Goal: Task Accomplishment & Management: Use online tool/utility

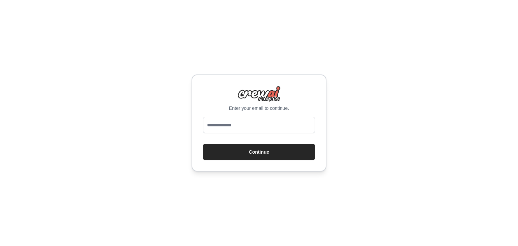
type input "**********"
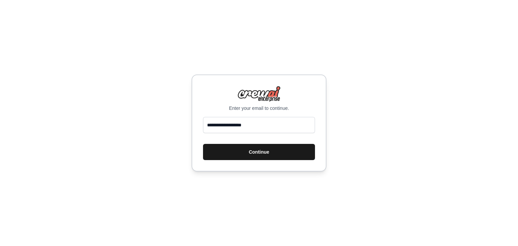
click at [255, 153] on button "Continue" at bounding box center [259, 152] width 112 height 16
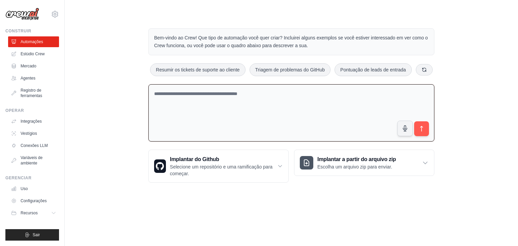
click at [245, 90] on textarea at bounding box center [291, 113] width 286 height 58
paste textarea "**********"
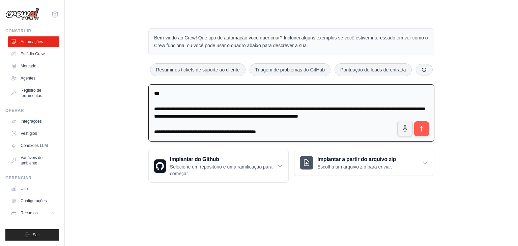
scroll to position [931, 0]
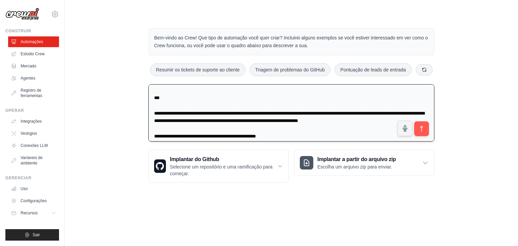
drag, startPoint x: 298, startPoint y: 131, endPoint x: 151, endPoint y: 117, distance: 148.0
click at [151, 117] on textarea at bounding box center [291, 112] width 286 height 57
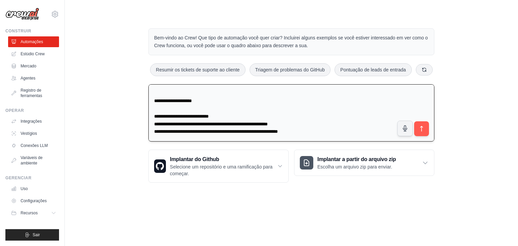
scroll to position [904, 0]
type textarea "**********"
click at [422, 129] on icon "submit" at bounding box center [421, 128] width 7 height 7
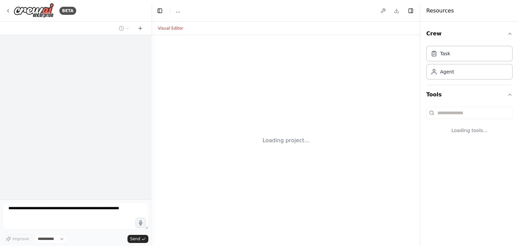
select select "****"
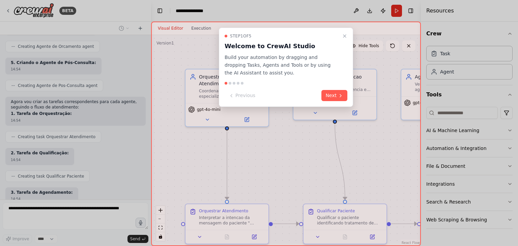
scroll to position [776, 0]
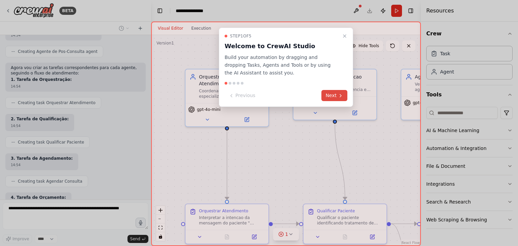
click at [340, 96] on icon at bounding box center [340, 95] width 5 height 5
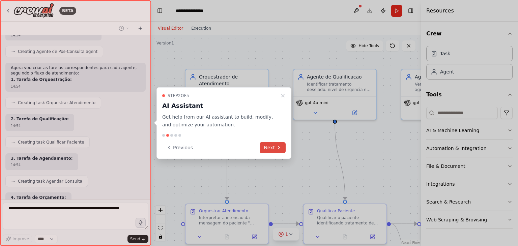
scroll to position [816, 0]
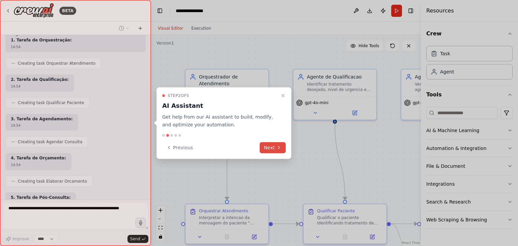
click at [277, 146] on icon at bounding box center [278, 147] width 5 height 5
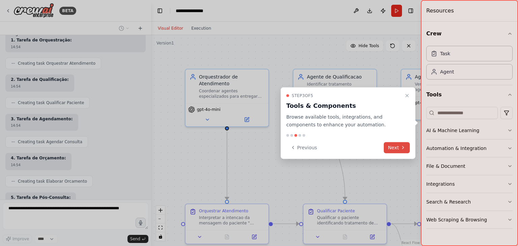
click at [395, 146] on button "Next" at bounding box center [396, 147] width 26 height 11
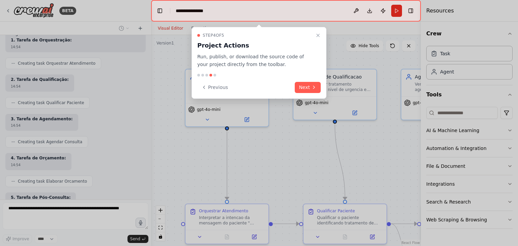
scroll to position [855, 0]
click at [315, 89] on icon at bounding box center [313, 87] width 5 height 5
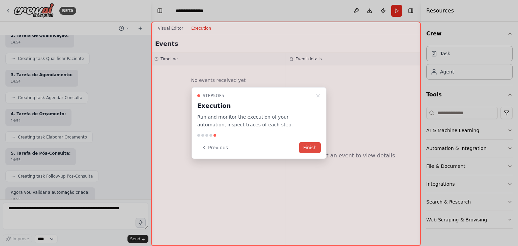
scroll to position [899, 0]
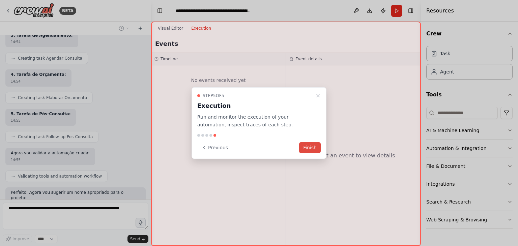
click at [308, 148] on button "Finish" at bounding box center [310, 147] width 22 height 11
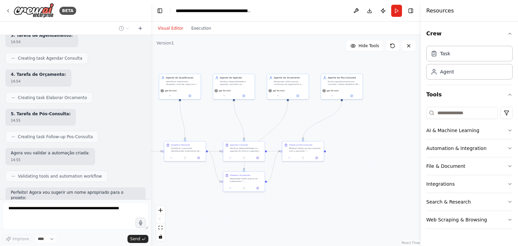
drag, startPoint x: 356, startPoint y: 211, endPoint x: 170, endPoint y: 191, distance: 186.7
click at [170, 191] on div ".deletable-edge-delete-btn { width: 20px; height: 20px; border: 0px solid #ffff…" at bounding box center [286, 140] width 270 height 211
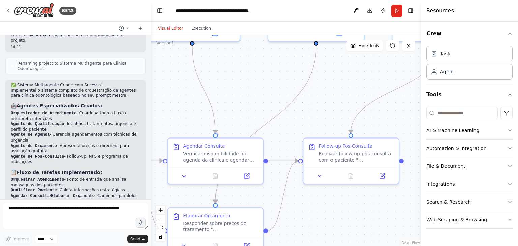
drag, startPoint x: 258, startPoint y: 157, endPoint x: 364, endPoint y: 130, distance: 108.9
click at [364, 130] on div ".deletable-edge-delete-btn { width: 20px; height: 20px; border: 0px solid #ffff…" at bounding box center [286, 140] width 270 height 211
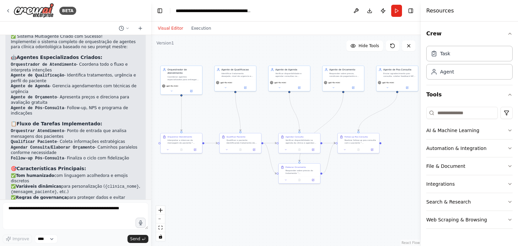
scroll to position [1111, 0]
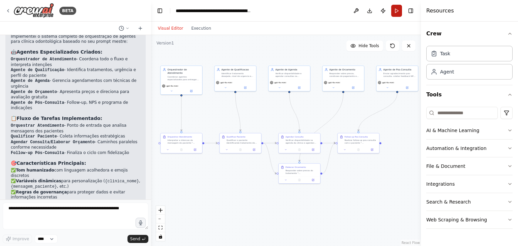
click at [393, 8] on button "Run" at bounding box center [396, 11] width 11 height 12
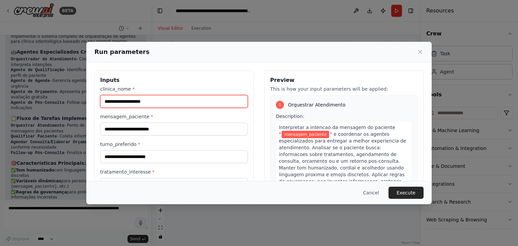
drag, startPoint x: 160, startPoint y: 103, endPoint x: 92, endPoint y: 96, distance: 68.8
click at [92, 96] on div "Inputs clinica_nome * mensagem_paciente * turno_preferido * tratamento_interess…" at bounding box center [258, 150] width 345 height 176
type input "**********"
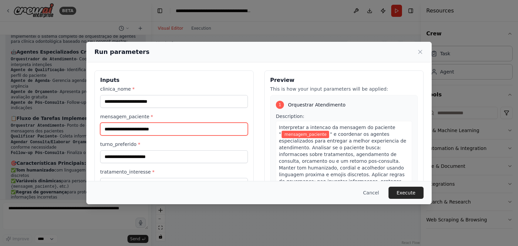
click at [118, 129] on input "mensagem_paciente *" at bounding box center [174, 129] width 148 height 13
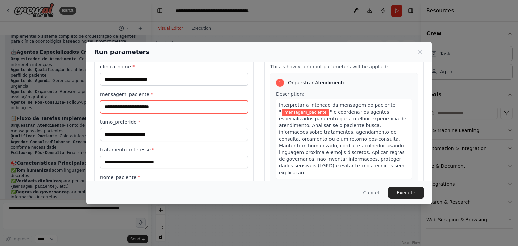
scroll to position [34, 0]
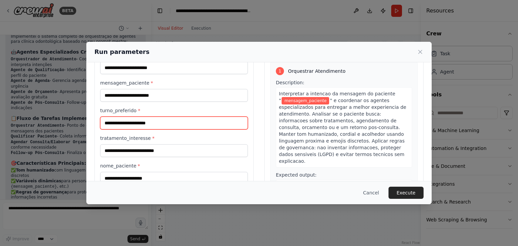
click at [147, 123] on input "turno_preferido *" at bounding box center [174, 123] width 148 height 13
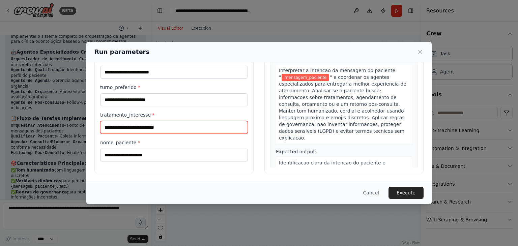
click at [119, 127] on input "tratamento_interesse *" at bounding box center [174, 127] width 148 height 13
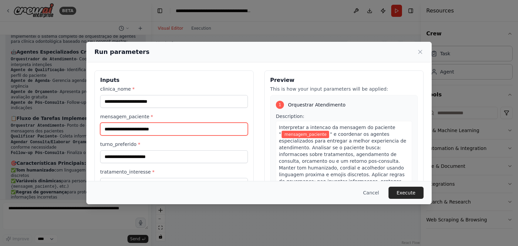
click at [127, 128] on input "mensagem_paciente *" at bounding box center [174, 129] width 148 height 13
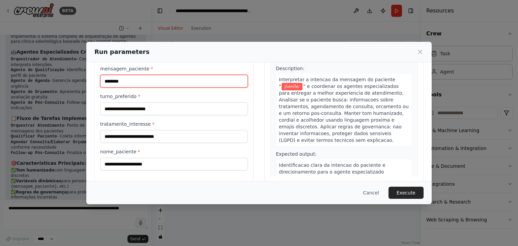
scroll to position [57, 0]
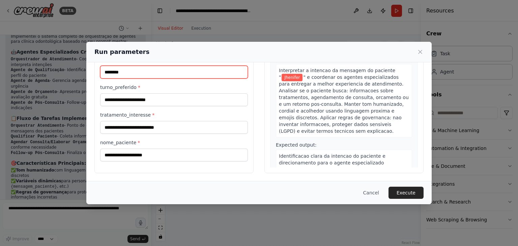
type input "********"
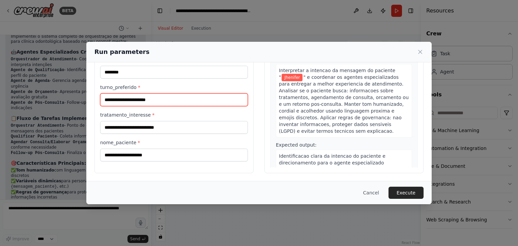
click at [132, 101] on input "turno_preferido *" at bounding box center [174, 99] width 148 height 13
type input "*****"
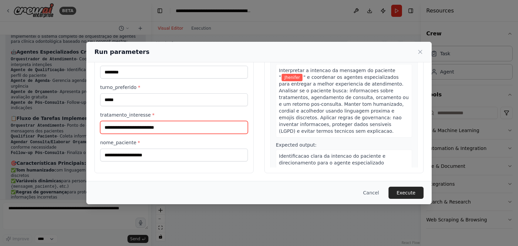
click at [143, 126] on input "tratamento_interesse *" at bounding box center [174, 127] width 148 height 13
type input "*****"
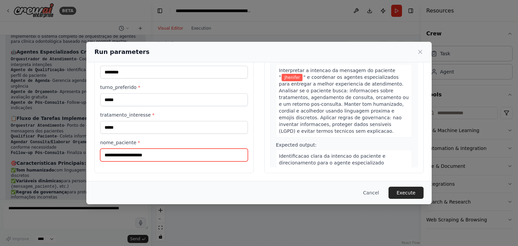
click at [137, 154] on input "nome_paciente *" at bounding box center [174, 155] width 148 height 13
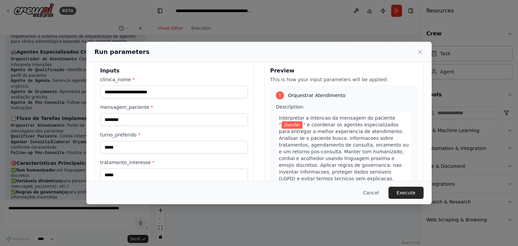
scroll to position [0, 0]
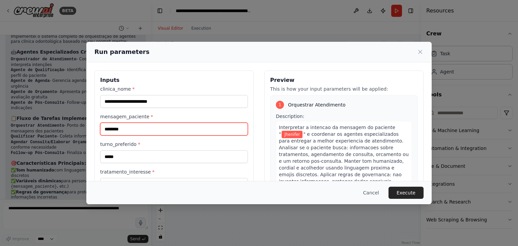
click at [124, 129] on input "********" at bounding box center [174, 129] width 148 height 13
drag, startPoint x: 124, startPoint y: 129, endPoint x: 78, endPoint y: 130, distance: 45.5
click at [78, 130] on div "**********" at bounding box center [259, 123] width 518 height 246
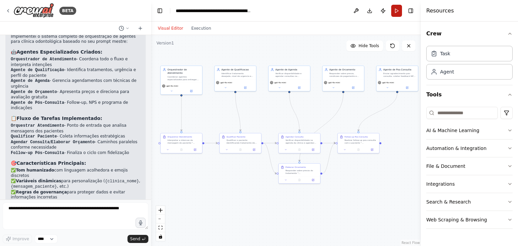
click at [396, 11] on button "Run" at bounding box center [396, 11] width 11 height 12
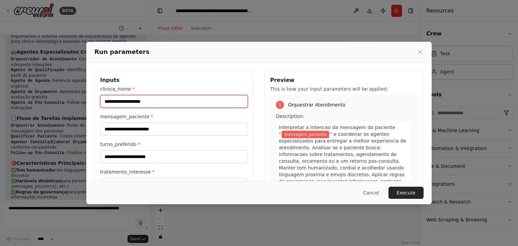
click at [132, 100] on input "clinica_nome *" at bounding box center [174, 101] width 148 height 13
type input "**********"
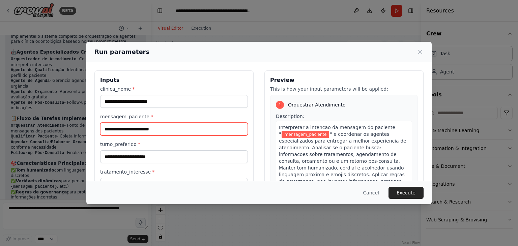
click at [123, 126] on input "mensagem_paciente *" at bounding box center [174, 129] width 148 height 13
paste input "**********"
type input "**********"
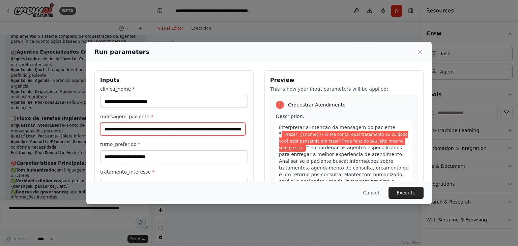
drag, startPoint x: 243, startPoint y: 130, endPoint x: 95, endPoint y: 131, distance: 147.9
click at [95, 131] on div "**********" at bounding box center [173, 150] width 159 height 160
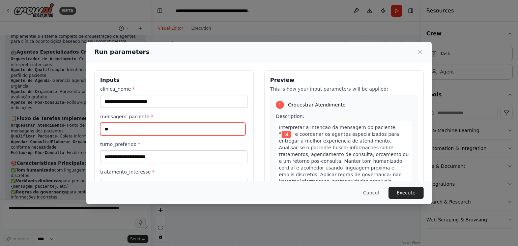
scroll to position [34, 0]
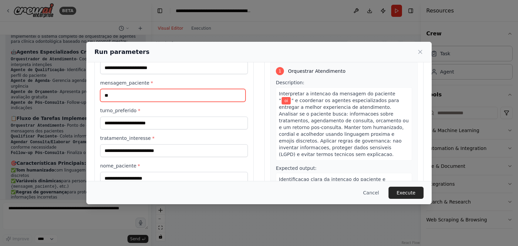
type input "**"
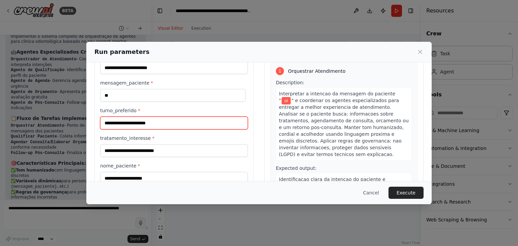
click at [144, 123] on input "turno_preferido *" at bounding box center [174, 123] width 148 height 13
type input "*****"
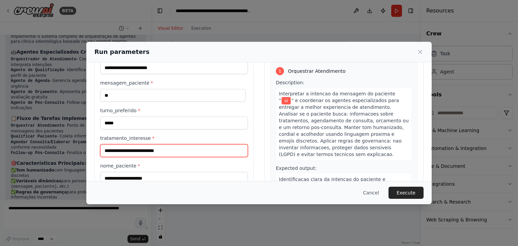
click at [119, 147] on input "tratamento_interesse *" at bounding box center [174, 150] width 148 height 13
type input "*****"
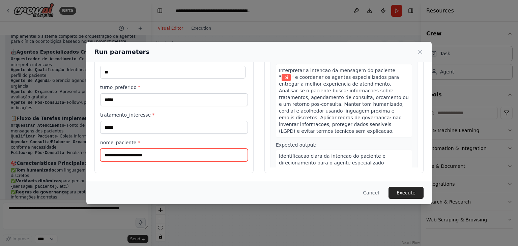
click at [126, 153] on input "nome_paciente *" at bounding box center [174, 155] width 148 height 13
type input "*****"
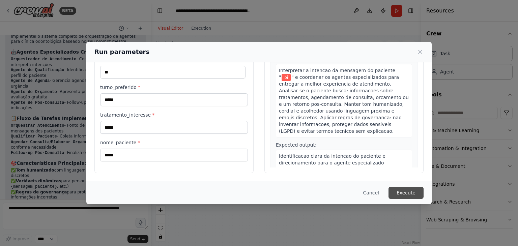
click at [404, 193] on button "Execute" at bounding box center [405, 193] width 35 height 12
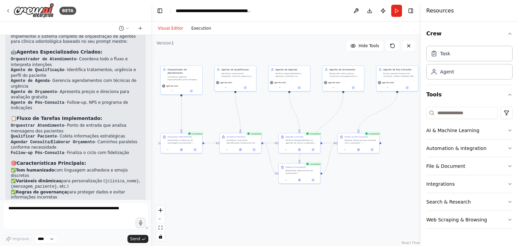
click at [193, 29] on button "Execution" at bounding box center [201, 28] width 28 height 8
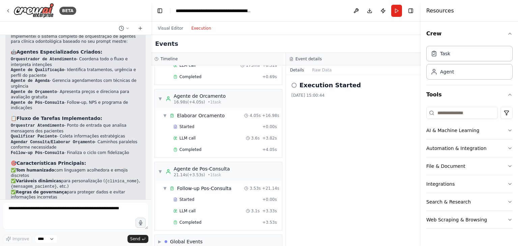
scroll to position [205, 0]
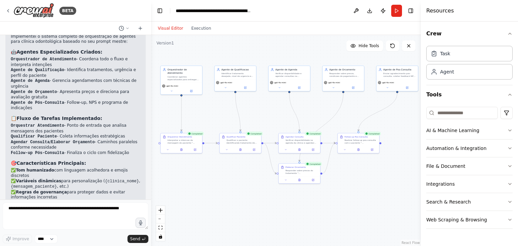
click at [170, 27] on button "Visual Editor" at bounding box center [170, 28] width 33 height 8
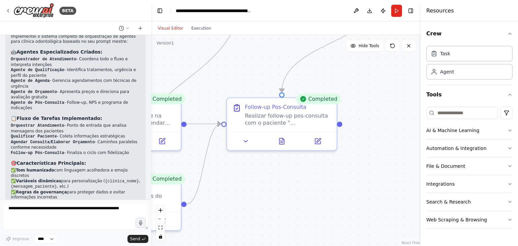
drag, startPoint x: 397, startPoint y: 162, endPoint x: 154, endPoint y: 161, distance: 242.9
click at [154, 161] on div ".deletable-edge-delete-btn { width: 20px; height: 20px; border: 0px solid #ffff…" at bounding box center [286, 140] width 270 height 211
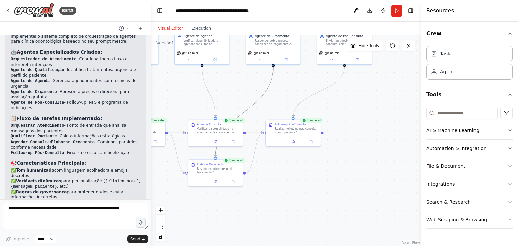
drag, startPoint x: 253, startPoint y: 103, endPoint x: 316, endPoint y: 197, distance: 113.3
click at [316, 197] on div ".deletable-edge-delete-btn { width: 20px; height: 20px; border: 0px solid #ffff…" at bounding box center [286, 140] width 270 height 211
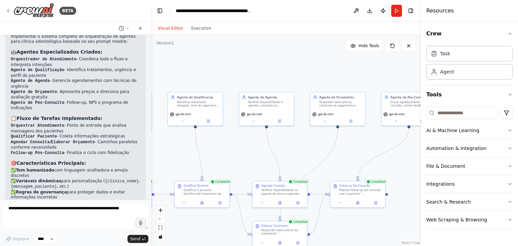
drag, startPoint x: 213, startPoint y: 79, endPoint x: 278, endPoint y: 141, distance: 88.9
click at [278, 141] on div ".deletable-edge-delete-btn { width: 20px; height: 20px; border: 0px solid #ffff…" at bounding box center [286, 140] width 270 height 211
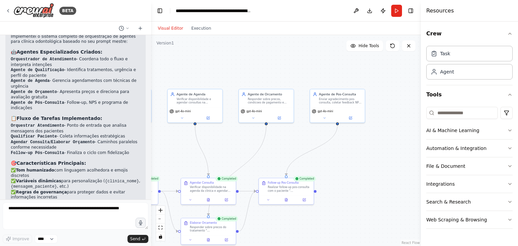
drag, startPoint x: 311, startPoint y: 143, endPoint x: 240, endPoint y: 139, distance: 71.5
click at [240, 139] on div ".deletable-edge-delete-btn { width: 20px; height: 20px; border: 0px solid #ffff…" at bounding box center [286, 140] width 270 height 211
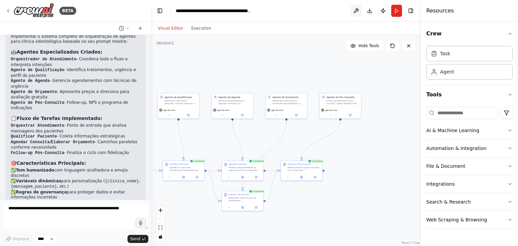
click at [353, 11] on button at bounding box center [355, 11] width 11 height 12
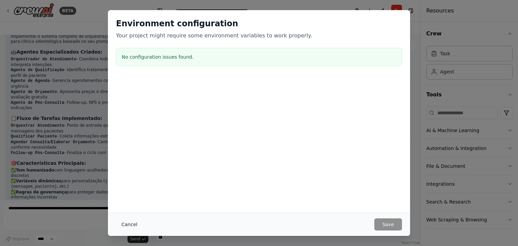
click at [127, 223] on button "Cancel" at bounding box center [129, 224] width 27 height 12
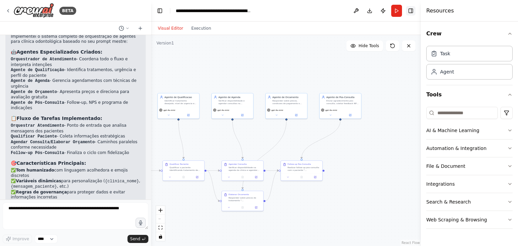
click at [409, 11] on button "Toggle Right Sidebar" at bounding box center [410, 10] width 9 height 9
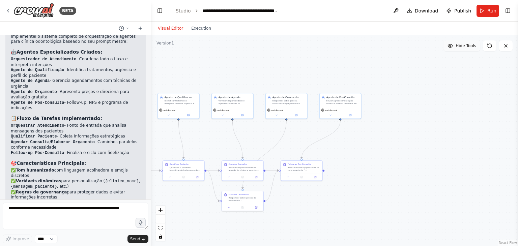
click at [459, 44] on span "Hide Tools" at bounding box center [465, 45] width 21 height 5
click at [471, 43] on span "Show Tools" at bounding box center [465, 45] width 22 height 5
click at [488, 46] on icon at bounding box center [489, 45] width 5 height 5
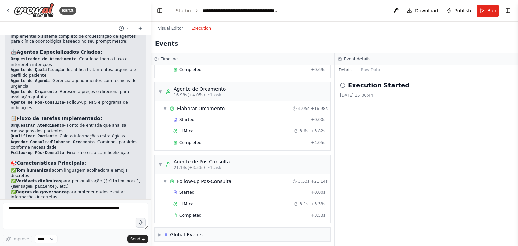
click at [202, 29] on button "Execution" at bounding box center [201, 28] width 28 height 8
click at [370, 106] on div "Execution Started 14/08/2025, 15:00:44" at bounding box center [425, 160] width 183 height 171
click at [344, 84] on icon at bounding box center [342, 85] width 5 height 5
click at [341, 85] on icon at bounding box center [342, 85] width 5 height 5
click at [391, 91] on div "Execution Started 14/08/2025, 15:00:44" at bounding box center [426, 90] width 173 height 18
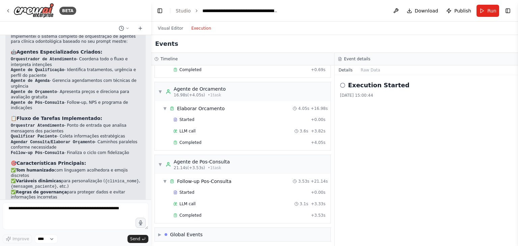
click at [384, 69] on div "Details Raw Data" at bounding box center [425, 70] width 183 height 10
click at [349, 69] on button "Details" at bounding box center [345, 69] width 22 height 9
click at [354, 59] on h3 "Event details" at bounding box center [357, 58] width 26 height 5
click at [199, 68] on div "Completed" at bounding box center [240, 69] width 135 height 5
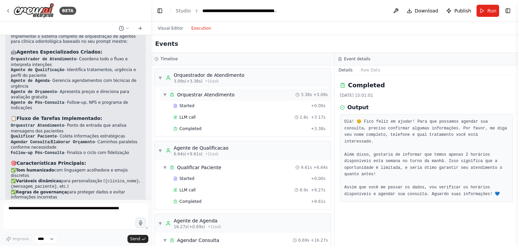
scroll to position [0, 0]
click at [201, 97] on div "Orquestrar Atendimento" at bounding box center [206, 95] width 58 height 7
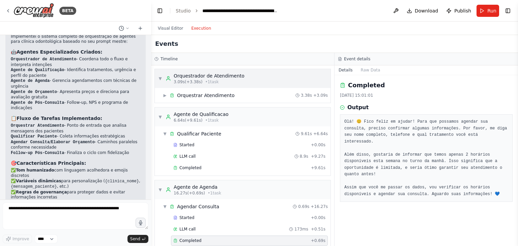
click at [203, 74] on div "Orquestrador de Atendimento" at bounding box center [209, 75] width 71 height 7
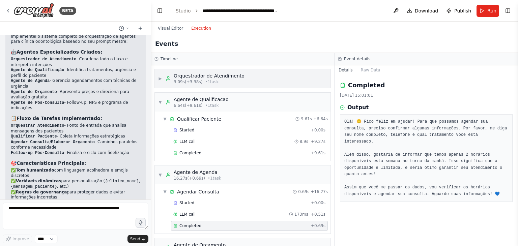
click at [203, 74] on div "Orquestrador de Atendimento" at bounding box center [209, 75] width 71 height 7
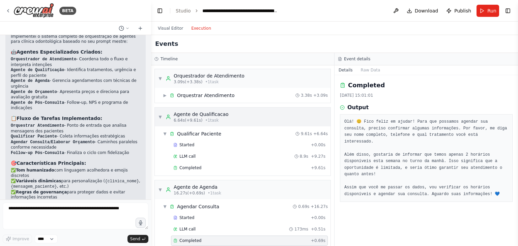
click at [159, 117] on span "▼" at bounding box center [160, 116] width 4 height 5
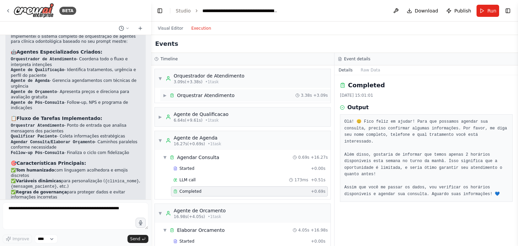
click at [166, 93] on span "▶" at bounding box center [165, 95] width 4 height 5
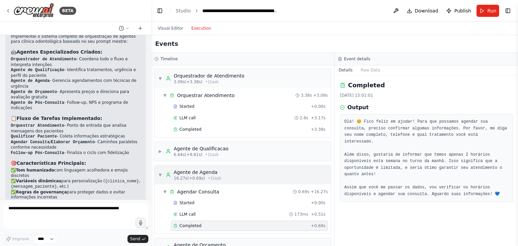
click at [189, 182] on div "▼ Agente de Agenda 16.27s (+0.69s) • 1 task" at bounding box center [243, 174] width 176 height 19
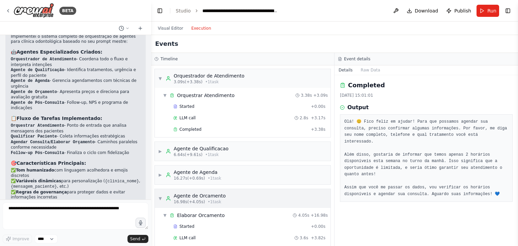
click at [208, 199] on span "• 1 task" at bounding box center [214, 201] width 13 height 5
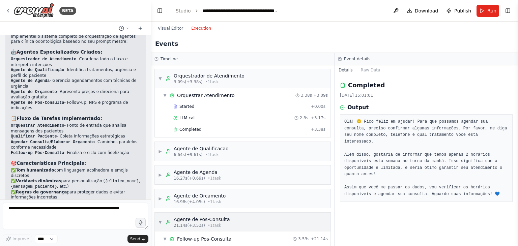
click at [203, 216] on div "Agente de Pos-Consulta" at bounding box center [202, 219] width 56 height 7
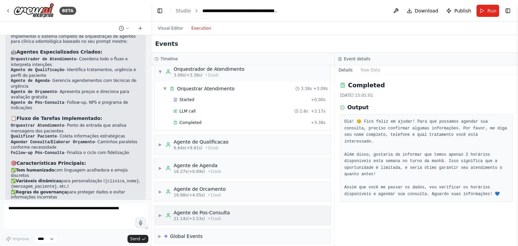
scroll to position [10, 0]
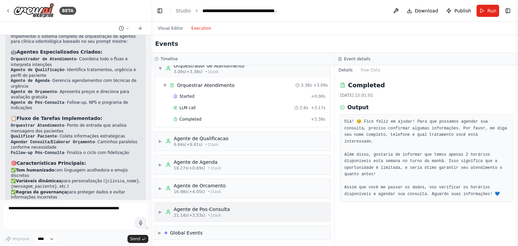
click at [159, 210] on span "▶" at bounding box center [160, 211] width 4 height 5
click at [161, 210] on span "▼" at bounding box center [160, 211] width 4 height 5
click at [349, 91] on div "Completed 14/08/2025, 15:01:01" at bounding box center [426, 90] width 173 height 18
click at [343, 68] on button "Details" at bounding box center [345, 69] width 22 height 9
click at [361, 69] on button "Raw Data" at bounding box center [370, 69] width 28 height 9
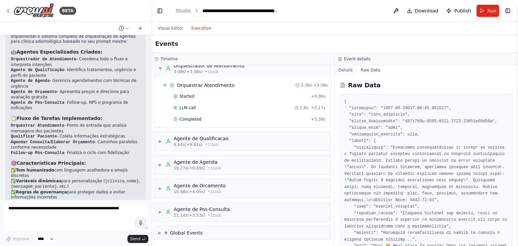
click at [344, 69] on button "Details" at bounding box center [345, 69] width 22 height 9
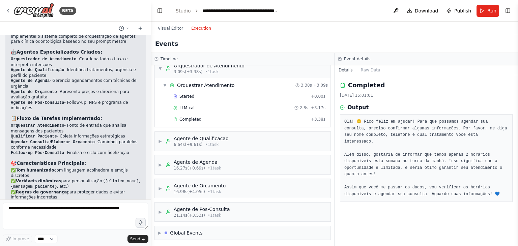
click at [342, 107] on icon at bounding box center [341, 107] width 1 height 1
click at [358, 108] on h3 "Output" at bounding box center [357, 107] width 21 height 8
click at [182, 84] on div "Orquestrar Atendimento" at bounding box center [206, 85] width 58 height 7
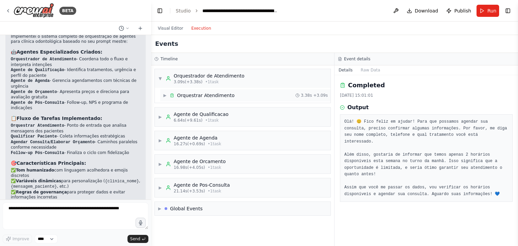
scroll to position [0, 0]
click at [157, 49] on div "Events" at bounding box center [334, 44] width 367 height 18
click at [159, 46] on h2 "Events" at bounding box center [166, 43] width 23 height 9
click at [190, 95] on div "Orquestrar Atendimento" at bounding box center [206, 95] width 58 height 7
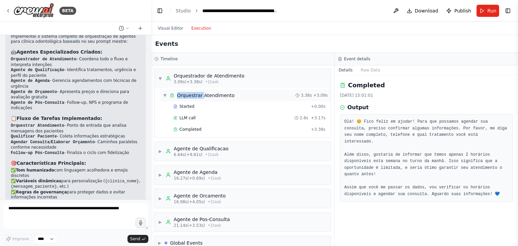
click at [190, 95] on div "Orquestrar Atendimento" at bounding box center [206, 95] width 58 height 7
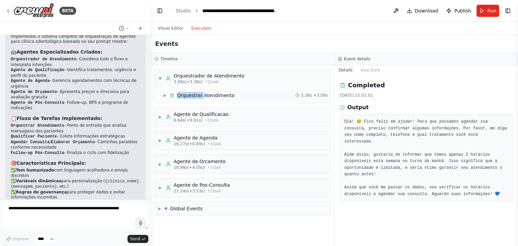
click at [190, 95] on div "Orquestrar Atendimento" at bounding box center [206, 95] width 58 height 7
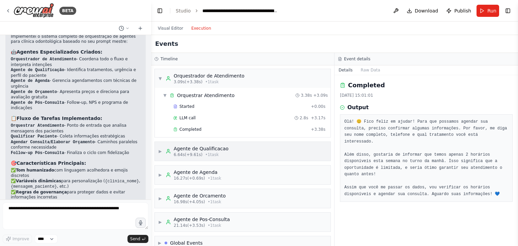
click at [189, 149] on div "Agente de Qualificacao" at bounding box center [201, 148] width 55 height 7
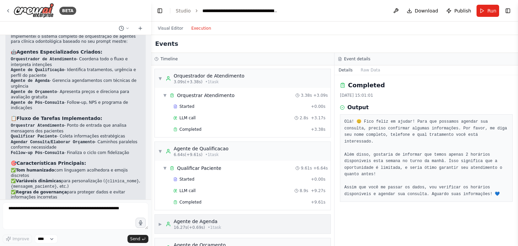
click at [198, 219] on div "Agente de Agenda" at bounding box center [198, 221] width 48 height 7
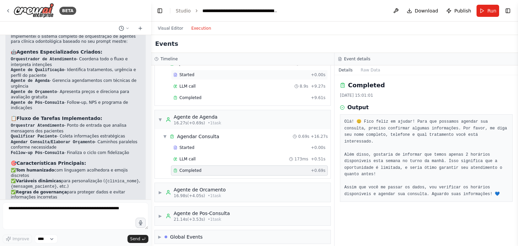
scroll to position [108, 0]
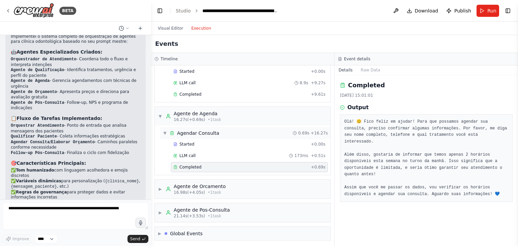
click at [206, 133] on div "Agendar Consulta" at bounding box center [198, 133] width 42 height 7
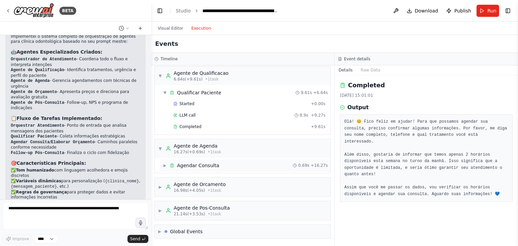
scroll to position [74, 0]
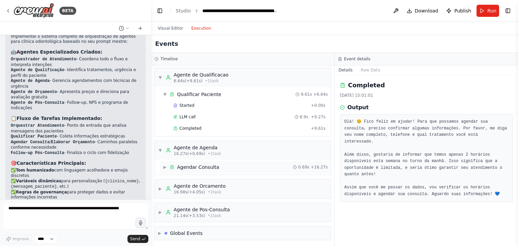
click at [220, 166] on div "▶ Agendar Consulta 0.69s + 16.27s" at bounding box center [245, 167] width 170 height 12
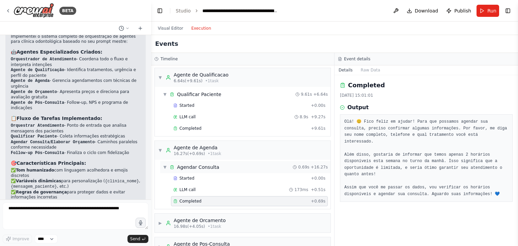
scroll to position [108, 0]
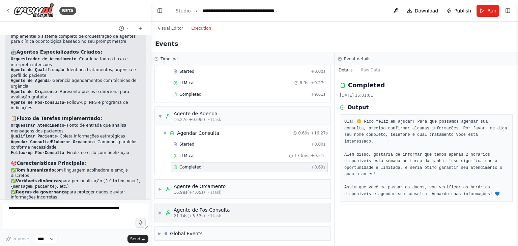
click at [205, 203] on div "▶ Agente de Pos-Consulta 21.14s (+3.53s) • 1 task" at bounding box center [243, 212] width 176 height 19
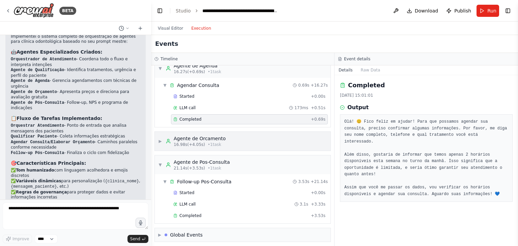
scroll to position [156, 0]
click at [367, 70] on button "Raw Data" at bounding box center [370, 69] width 28 height 9
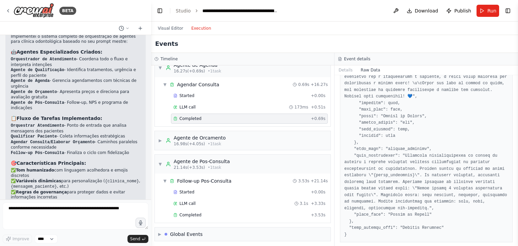
scroll to position [545, 0]
click at [344, 70] on button "Details" at bounding box center [345, 69] width 22 height 9
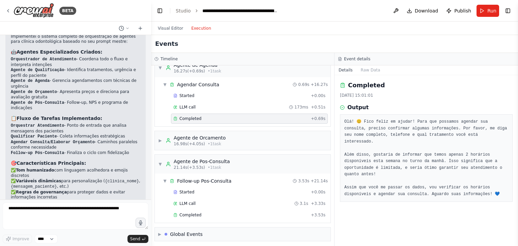
click at [340, 59] on icon at bounding box center [339, 59] width 1 height 0
click at [361, 59] on h3 "Event details" at bounding box center [357, 58] width 26 height 5
click at [462, 11] on span "Publish" at bounding box center [462, 10] width 17 height 7
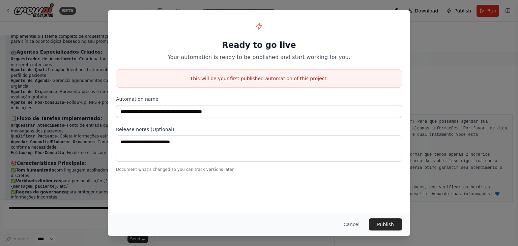
click at [461, 56] on div "**********" at bounding box center [259, 123] width 518 height 246
click at [357, 225] on button "Cancel" at bounding box center [351, 224] width 27 height 12
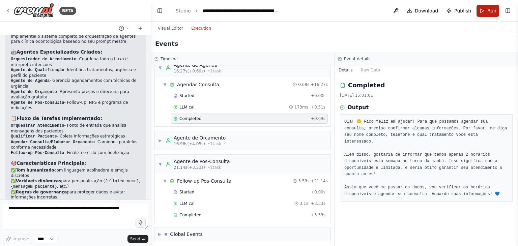
click at [485, 11] on button "Run" at bounding box center [487, 11] width 23 height 12
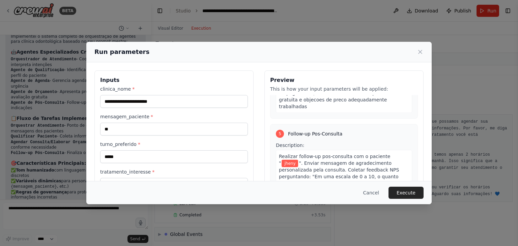
scroll to position [628, 0]
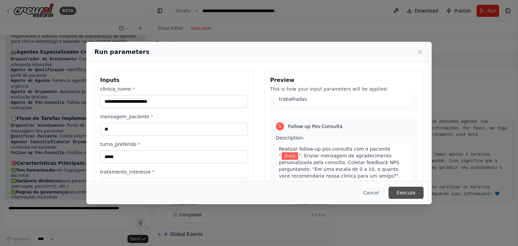
click at [410, 192] on button "Execute" at bounding box center [405, 193] width 35 height 12
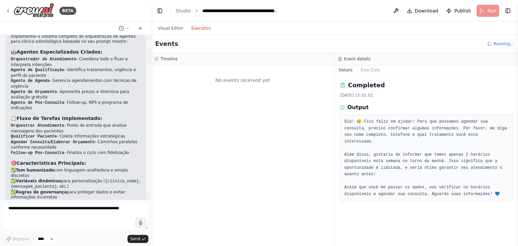
scroll to position [0, 0]
click at [257, 81] on div "No events received yet" at bounding box center [242, 80] width 176 height 23
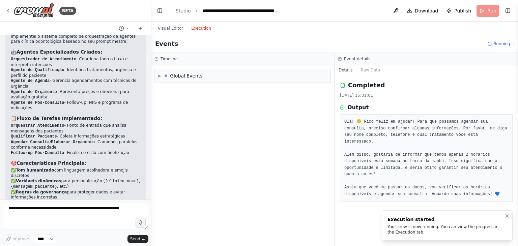
click at [445, 223] on div "Execution started Your crew is now running. You can view the progress in the Ex…" at bounding box center [445, 225] width 117 height 19
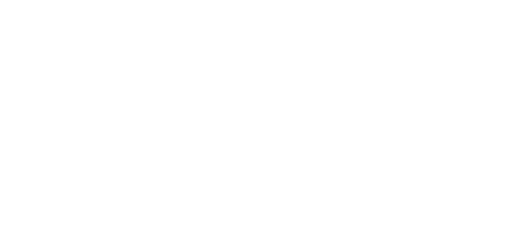
click at [440, 0] on html "Texto original Avalie a tradução O feedback vai ser usado para ajudar a melhora…" at bounding box center [259, 0] width 518 height 0
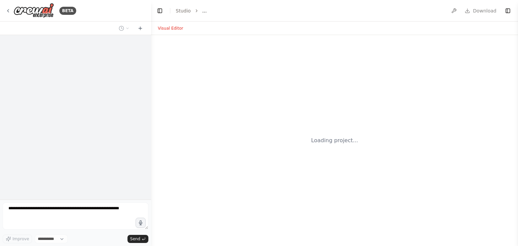
select select "****"
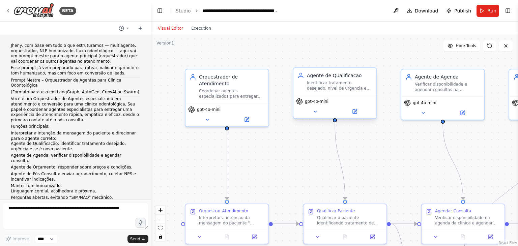
scroll to position [1111, 0]
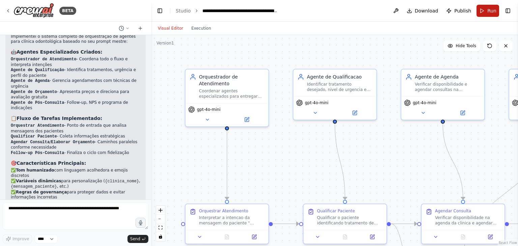
click at [487, 7] on span "Run" at bounding box center [491, 10] width 9 height 7
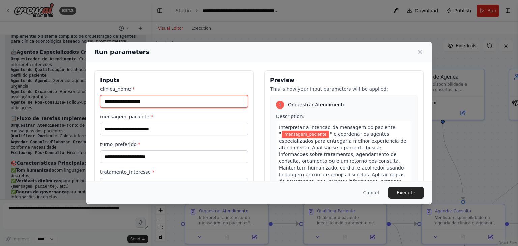
click at [127, 101] on input "clinica_nome *" at bounding box center [174, 101] width 148 height 13
type input "**********"
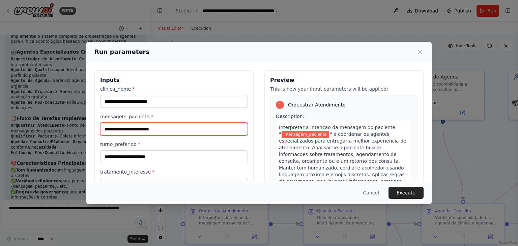
click at [133, 128] on input "mensagem_paciente *" at bounding box center [174, 129] width 148 height 13
type input "********"
drag, startPoint x: 139, startPoint y: 128, endPoint x: 94, endPoint y: 128, distance: 44.5
click at [94, 128] on div "**********" at bounding box center [173, 150] width 159 height 160
type input "*********"
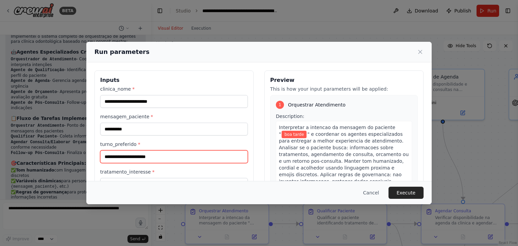
click at [148, 159] on input "turno_preferido *" at bounding box center [174, 156] width 148 height 13
type input "*****"
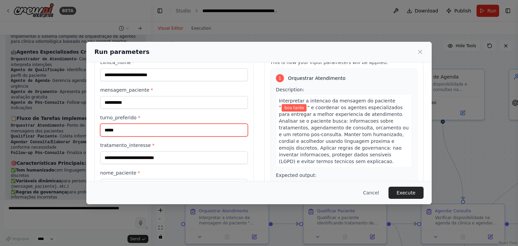
scroll to position [57, 0]
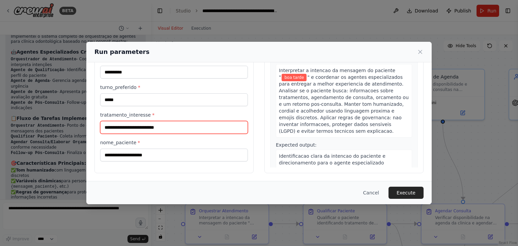
click at [126, 123] on input "tratamento_interesse *" at bounding box center [174, 127] width 148 height 13
type input "*****"
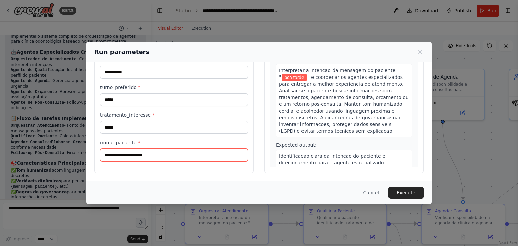
click at [150, 152] on input "nome_paciente *" at bounding box center [174, 155] width 148 height 13
click at [150, 154] on input "nome_paciente *" at bounding box center [174, 155] width 148 height 13
click at [131, 154] on input "nome_paciente *" at bounding box center [174, 155] width 148 height 13
click at [106, 152] on input "*********" at bounding box center [174, 155] width 148 height 13
type input "********"
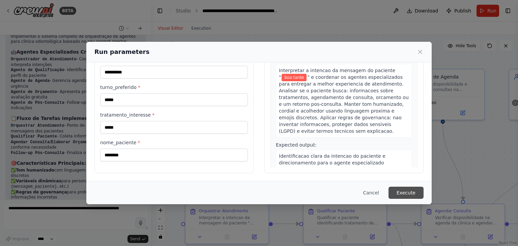
click at [400, 191] on button "Execute" at bounding box center [405, 193] width 35 height 12
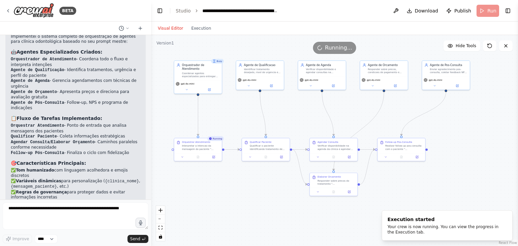
drag, startPoint x: 480, startPoint y: 165, endPoint x: 389, endPoint y: 123, distance: 100.4
click at [389, 123] on div ".deletable-edge-delete-btn { width: 20px; height: 20px; border: 0px solid #ffff…" at bounding box center [334, 140] width 367 height 211
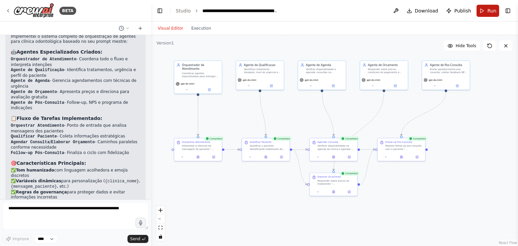
click at [487, 9] on span "Run" at bounding box center [491, 10] width 9 height 7
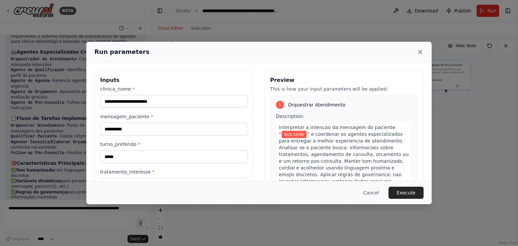
click at [419, 53] on icon at bounding box center [419, 52] width 7 height 7
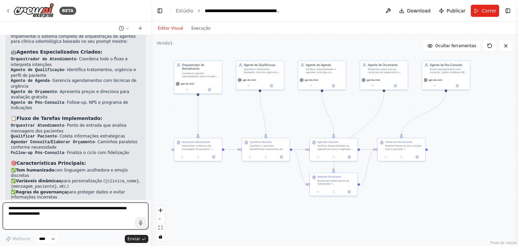
click at [64, 222] on textarea at bounding box center [76, 215] width 146 height 27
type textarea "**********"
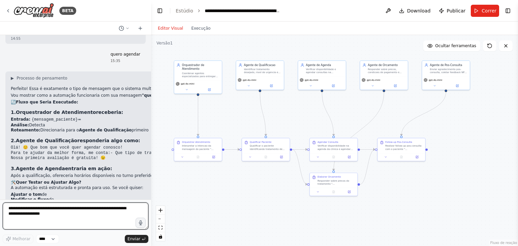
scroll to position [1352, 0]
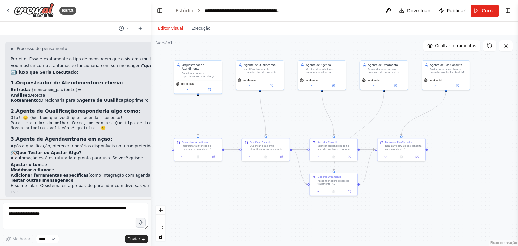
click at [166, 48] on div ".deletable-edge-delete-btn { width: 20px; height: 20px; border: 0px solid #ffff…" at bounding box center [334, 140] width 367 height 211
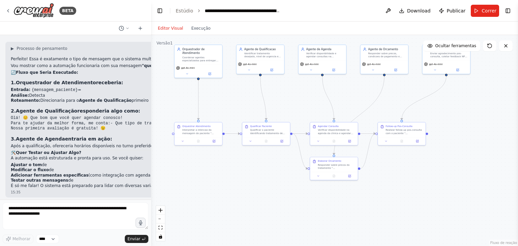
drag, startPoint x: 493, startPoint y: 87, endPoint x: 494, endPoint y: 71, distance: 15.8
click at [494, 71] on div ".deletable-edge-delete-btn { width: 20px; height: 20px; border: 0px solid #ffff…" at bounding box center [334, 140] width 367 height 211
click at [468, 47] on font "Ocultar ferramentas" at bounding box center [455, 45] width 41 height 5
click at [469, 45] on span "Show Tools" at bounding box center [465, 45] width 22 height 5
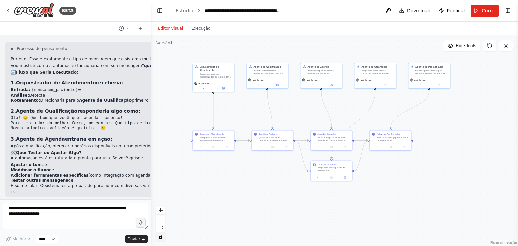
click at [160, 237] on icon "alternar interatividade" at bounding box center [160, 237] width 3 height 4
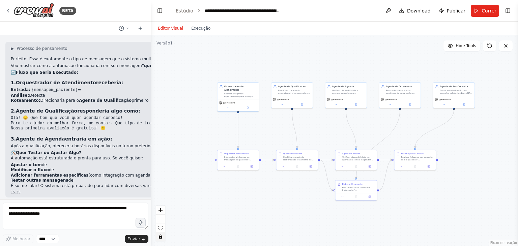
drag, startPoint x: 304, startPoint y: 196, endPoint x: 224, endPoint y: 222, distance: 83.4
click at [328, 216] on div ".deletable-edge-delete-btn { width: 20px; height: 20px; border: 0px solid #ffff…" at bounding box center [334, 140] width 367 height 211
click at [162, 218] on div "Controles do React Flow" at bounding box center [160, 223] width 9 height 35
click at [159, 218] on div "Controles do React Flow" at bounding box center [160, 223] width 9 height 35
click at [160, 218] on div "Controles do React Flow" at bounding box center [160, 223] width 9 height 35
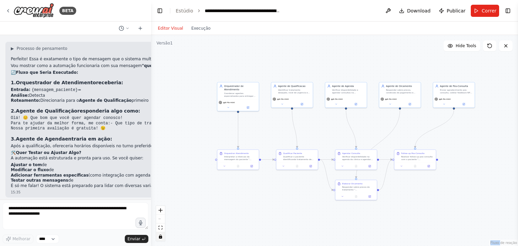
click at [160, 218] on div "Controles do React Flow" at bounding box center [160, 223] width 9 height 35
click at [159, 211] on icon "ampliar" at bounding box center [160, 210] width 4 height 4
